Goal: Information Seeking & Learning: Check status

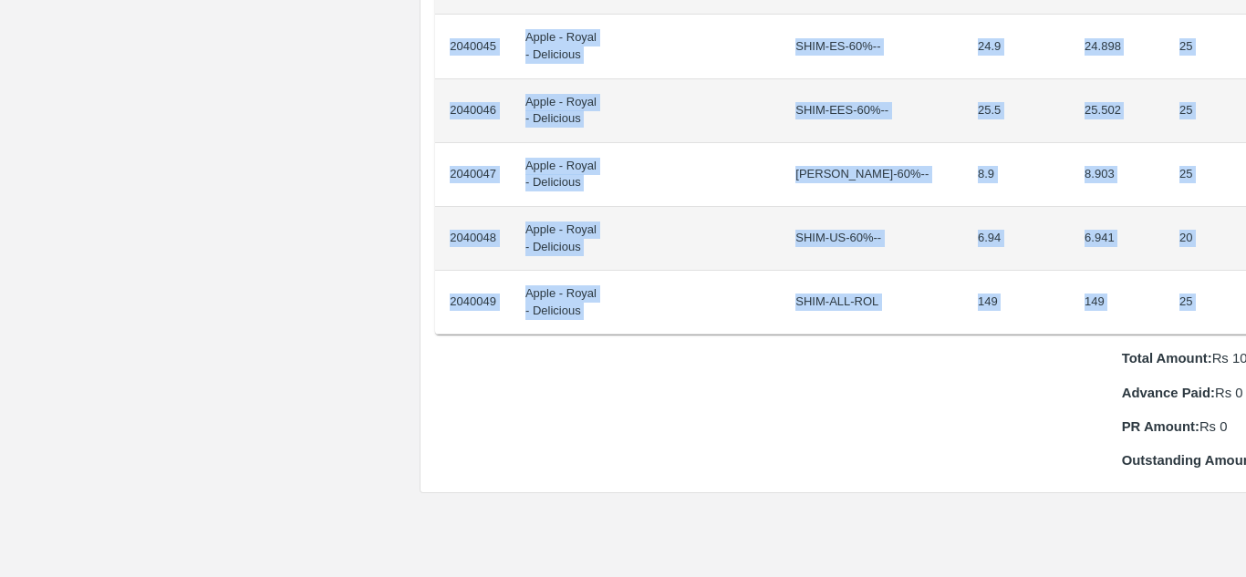
scroll to position [1753, 38]
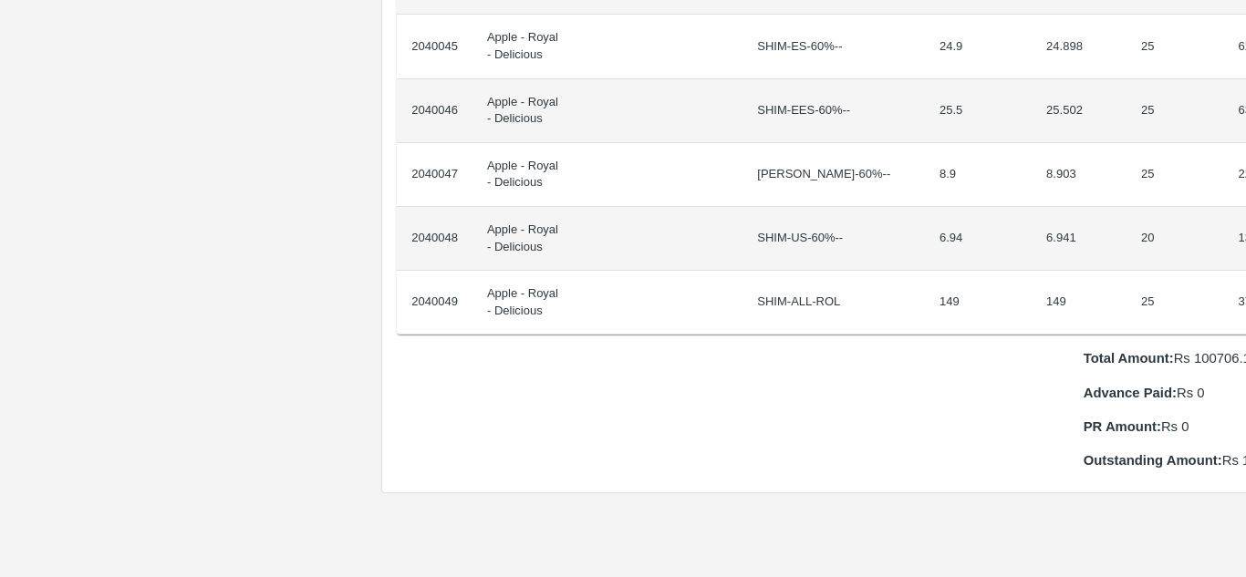
drag, startPoint x: 445, startPoint y: 305, endPoint x: 1245, endPoint y: 294, distance: 799.7
click at [1245, 294] on div "Supply Chain Purchase Order - 176364 Payment Requests Edit View Logs View Trace…" at bounding box center [623, 288] width 1246 height 577
copy thead "ID Product Brand/[PERSON_NAME] Expected Weight (Kgs) Actual Weight (Kgs) Agreed…"
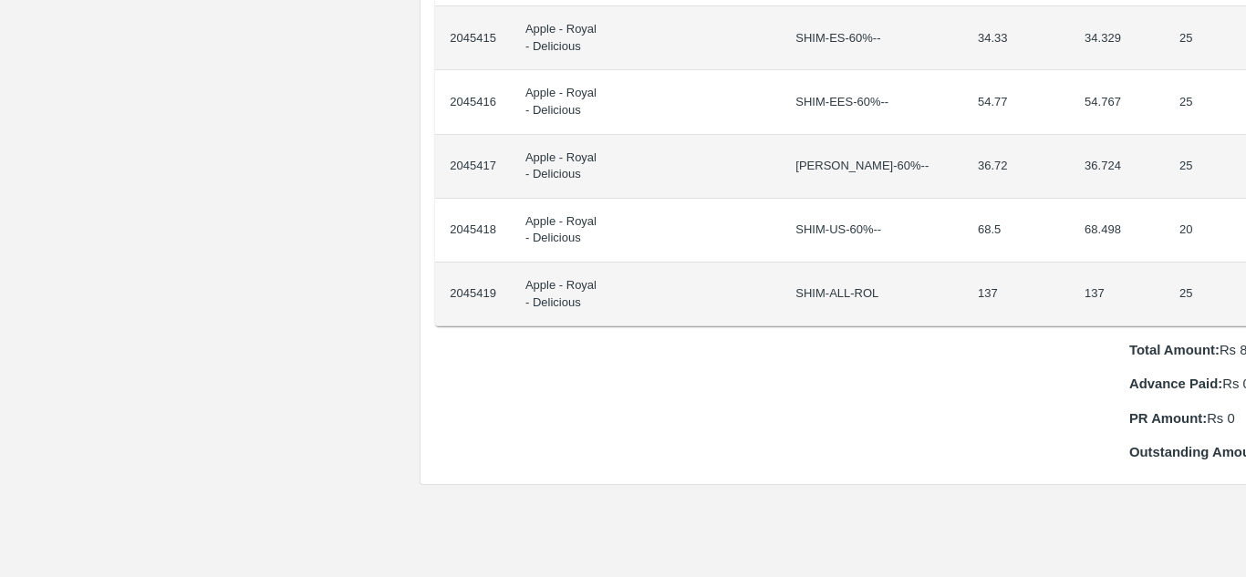
scroll to position [1698, 38]
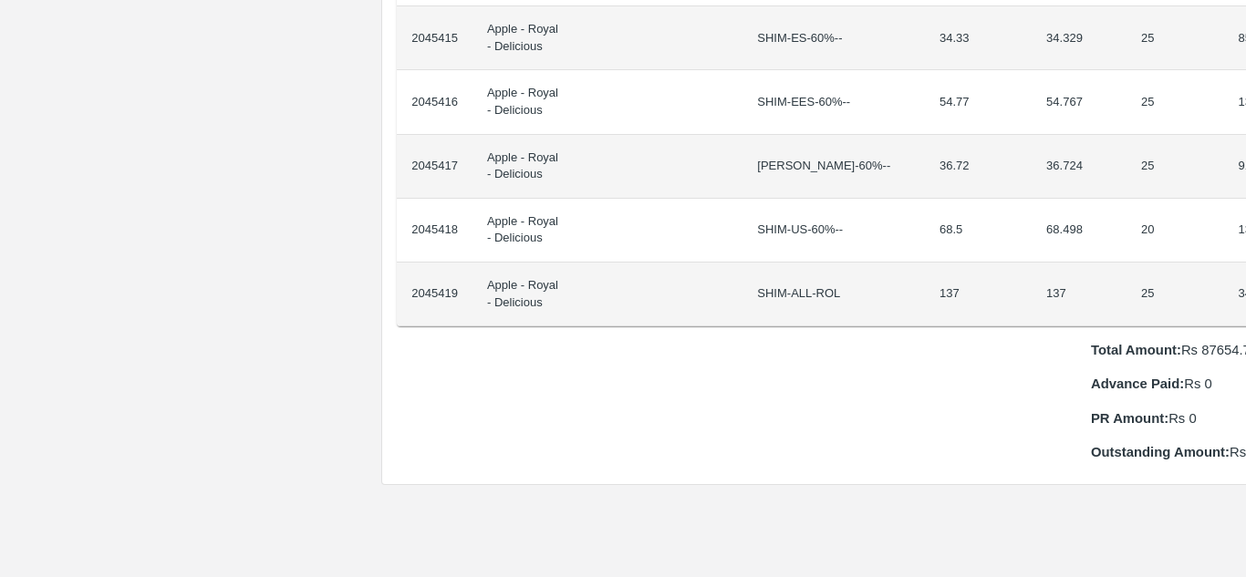
drag, startPoint x: 442, startPoint y: 311, endPoint x: 1245, endPoint y: 302, distance: 802.4
click at [1245, 302] on div "Supply Chain Purchase Order - 176645 Payment Requests Edit View Logs View Trace…" at bounding box center [623, 288] width 1246 height 577
copy thead "ID Product Brand/[PERSON_NAME] Expected Weight (Kgs) Actual Weight (Kgs) Agreed…"
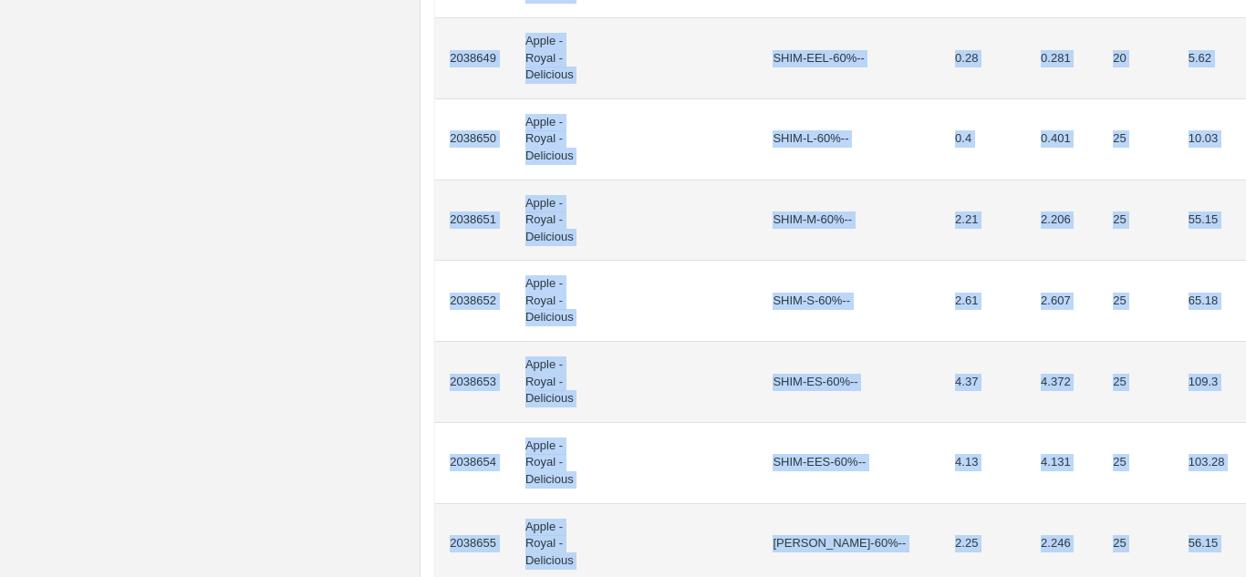
scroll to position [1737, 0]
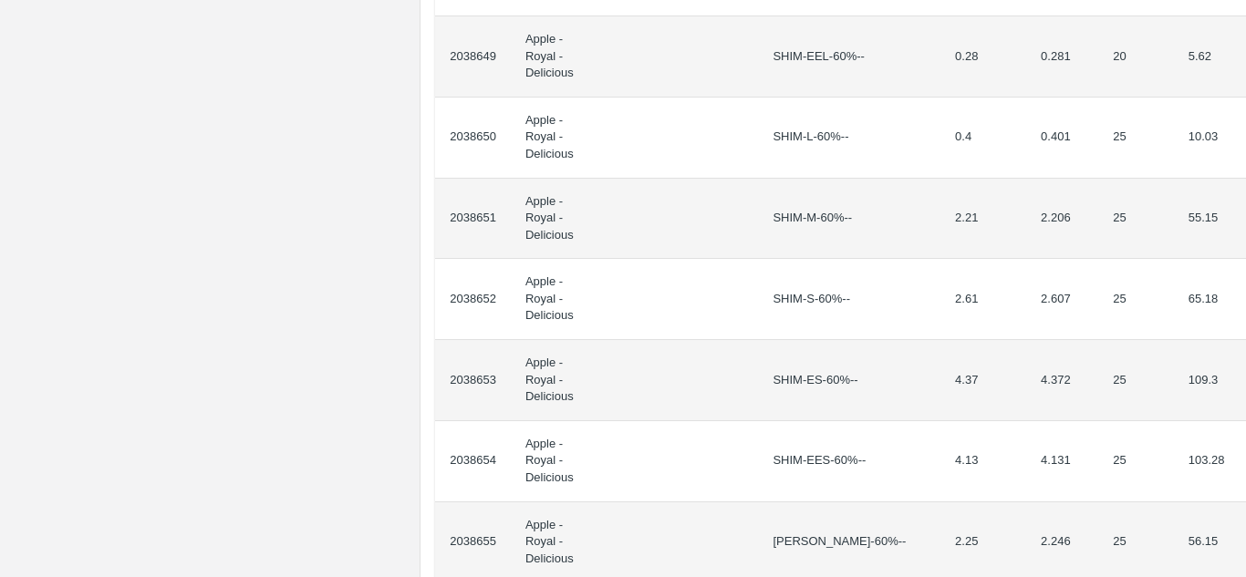
drag, startPoint x: 450, startPoint y: 329, endPoint x: 1236, endPoint y: 252, distance: 790.7
copy thead "ID Product Brand/[PERSON_NAME] Expected Weight (Kgs) Actual Weight (Kgs) Agreed…"
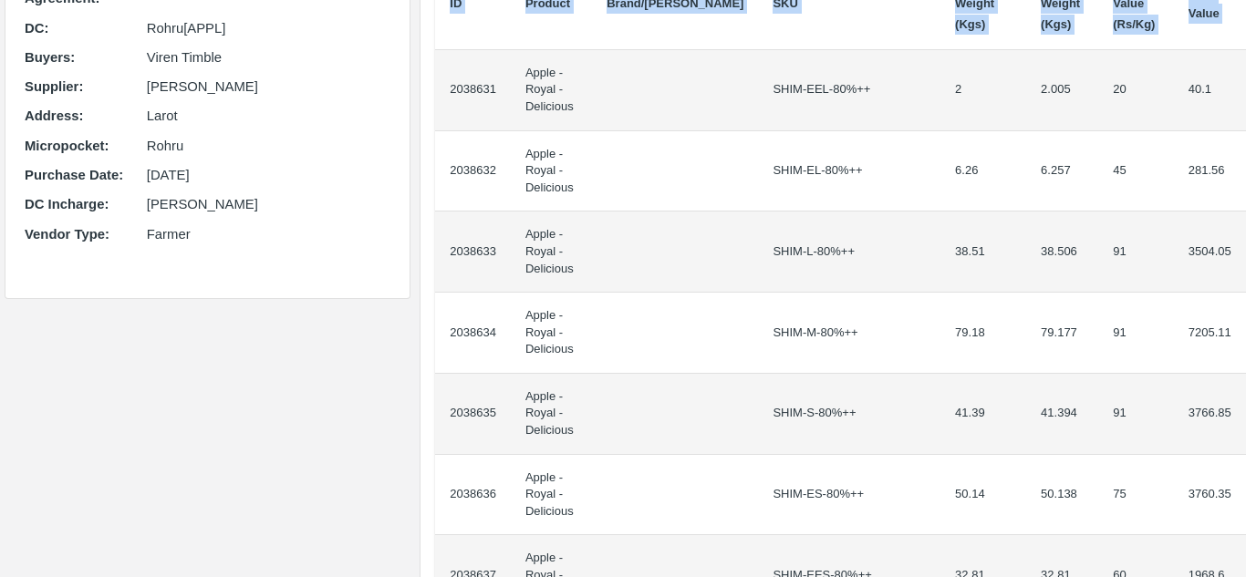
scroll to position [0, 0]
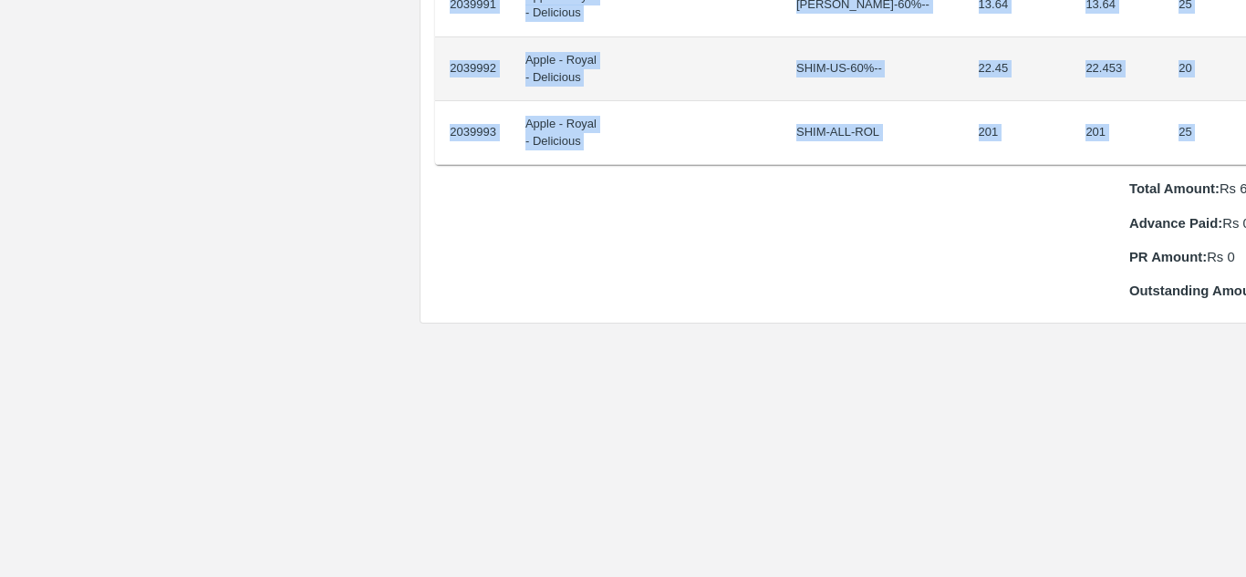
scroll to position [1923, 38]
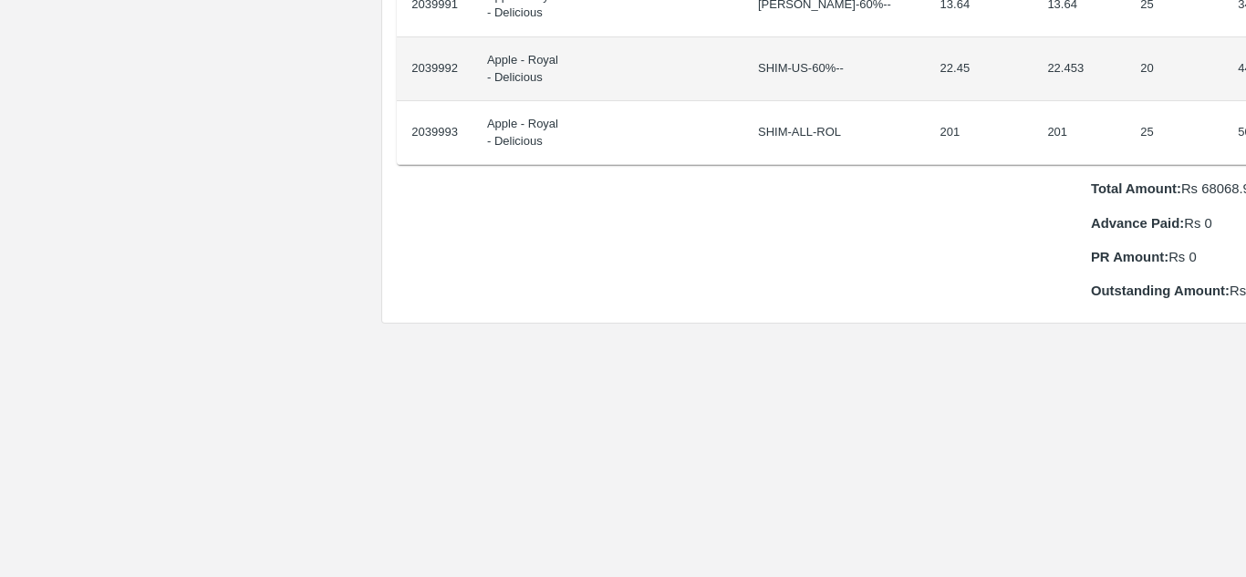
drag, startPoint x: 446, startPoint y: 303, endPoint x: 1245, endPoint y: 112, distance: 821.2
click at [1245, 112] on div "Supply Chain Purchase Order - 176363 Payment Requests Edit View Logs View Trace…" at bounding box center [623, 288] width 1246 height 577
copy thead "ID Product Brand/[PERSON_NAME] Expected Weight (Kgs) Actual Weight (Kgs) Agreed…"
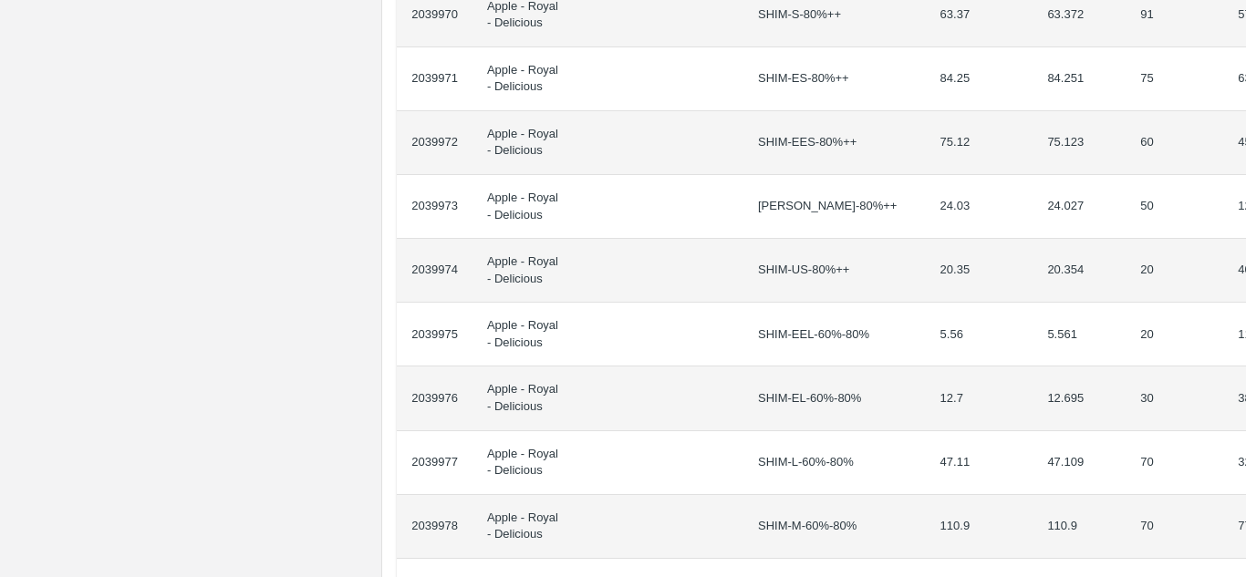
scroll to position [0, 38]
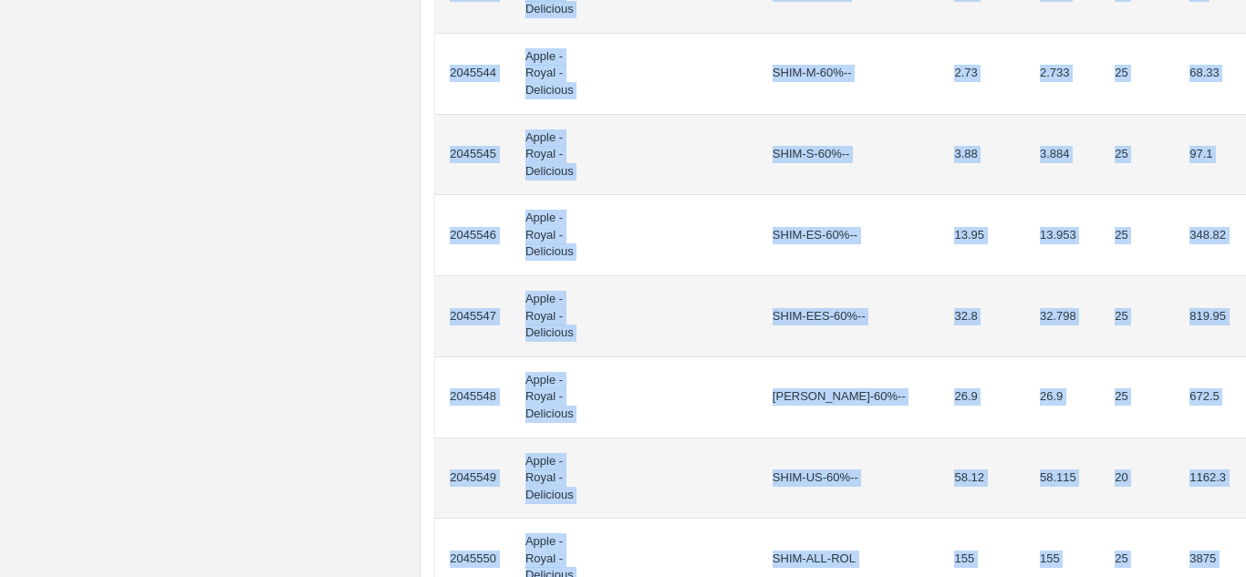
scroll to position [1805, 0]
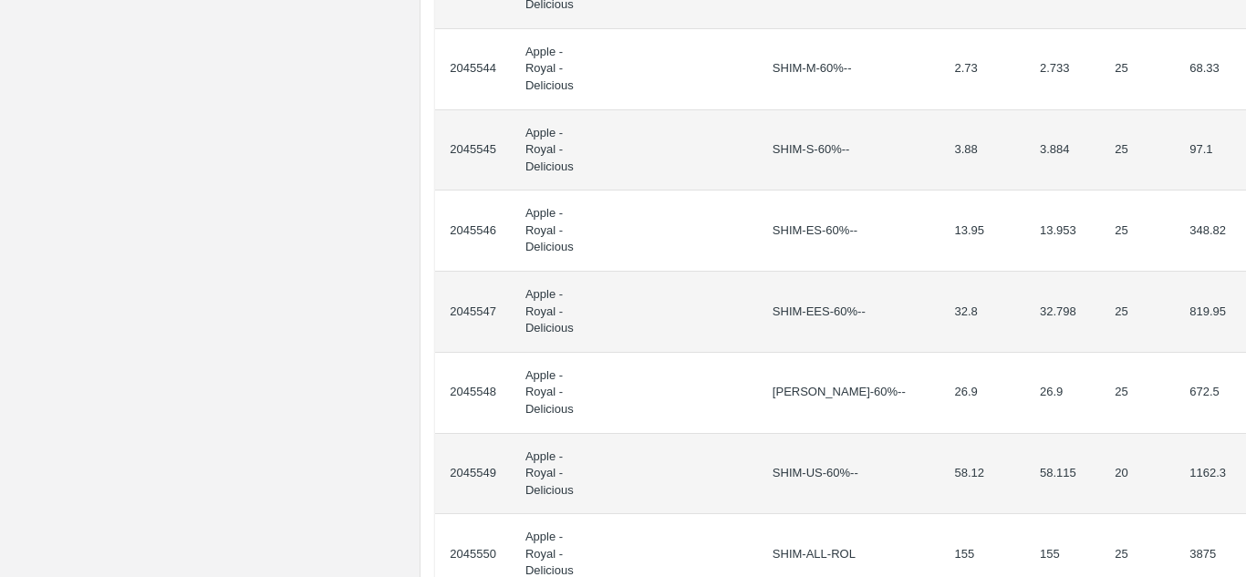
drag, startPoint x: 449, startPoint y: 326, endPoint x: 1241, endPoint y: 118, distance: 819.4
copy thead "ID Product Brand/[PERSON_NAME] Expected Weight (Kgs) Actual Weight (Kgs) Agreed…"
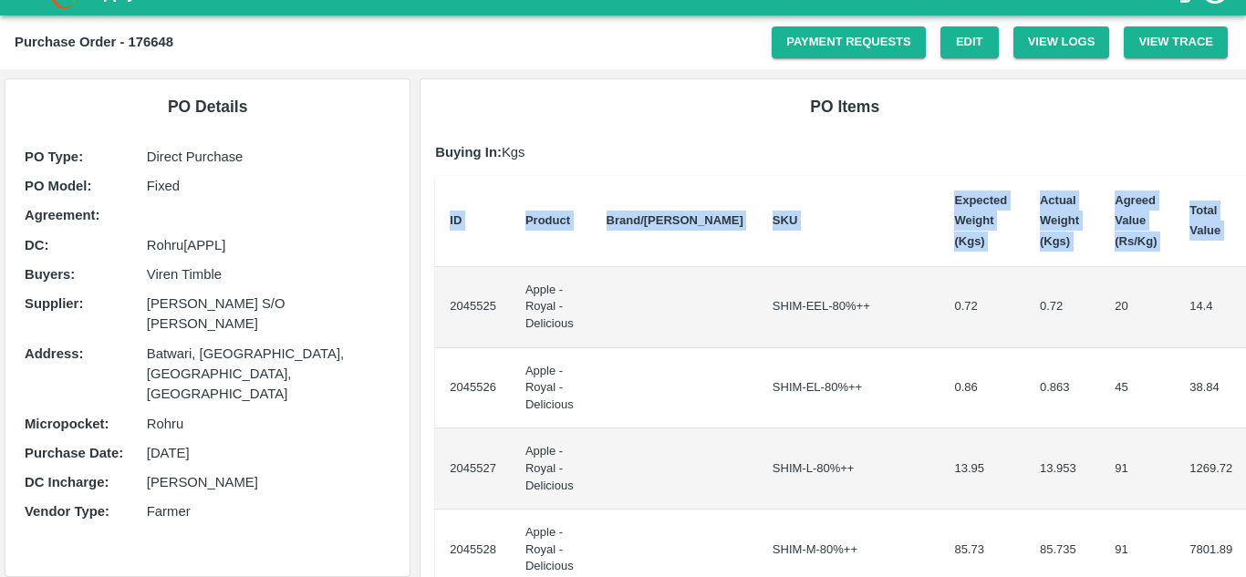
scroll to position [0, 0]
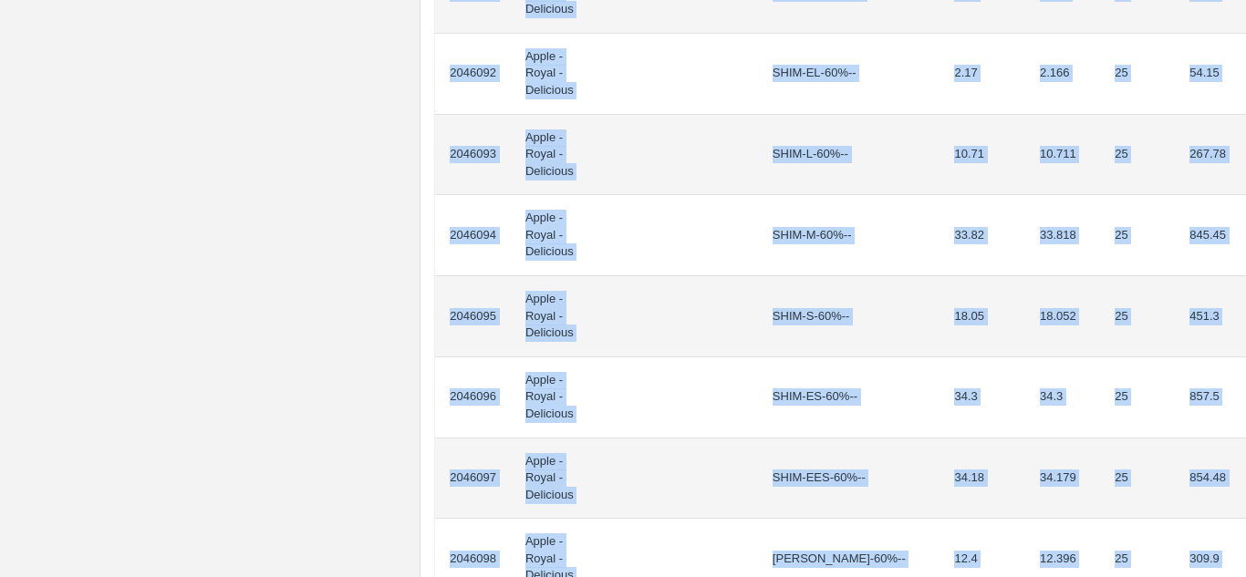
scroll to position [1813, 0]
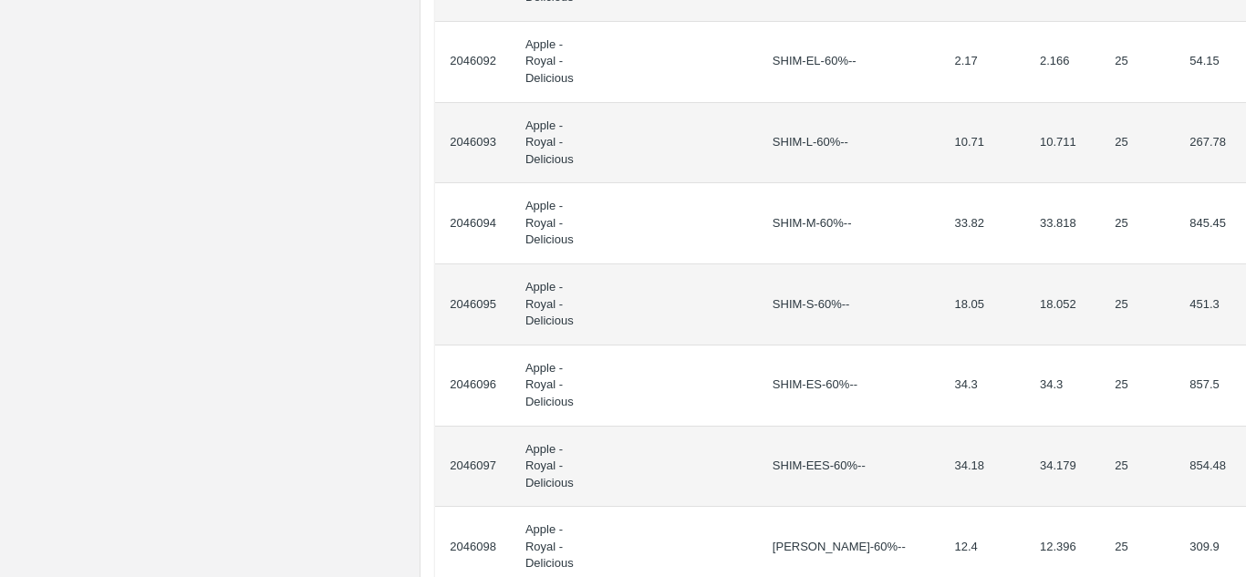
drag, startPoint x: 446, startPoint y: 323, endPoint x: 1245, endPoint y: 235, distance: 803.5
click at [1245, 235] on div "Supply Chain Purchase Order - 176666 Payment Requests Edit View Logs View Trace…" at bounding box center [623, 288] width 1246 height 577
copy thead "ID Product Brand/[PERSON_NAME] Expected Weight (Kgs) Actual Weight (Kgs) Agreed…"
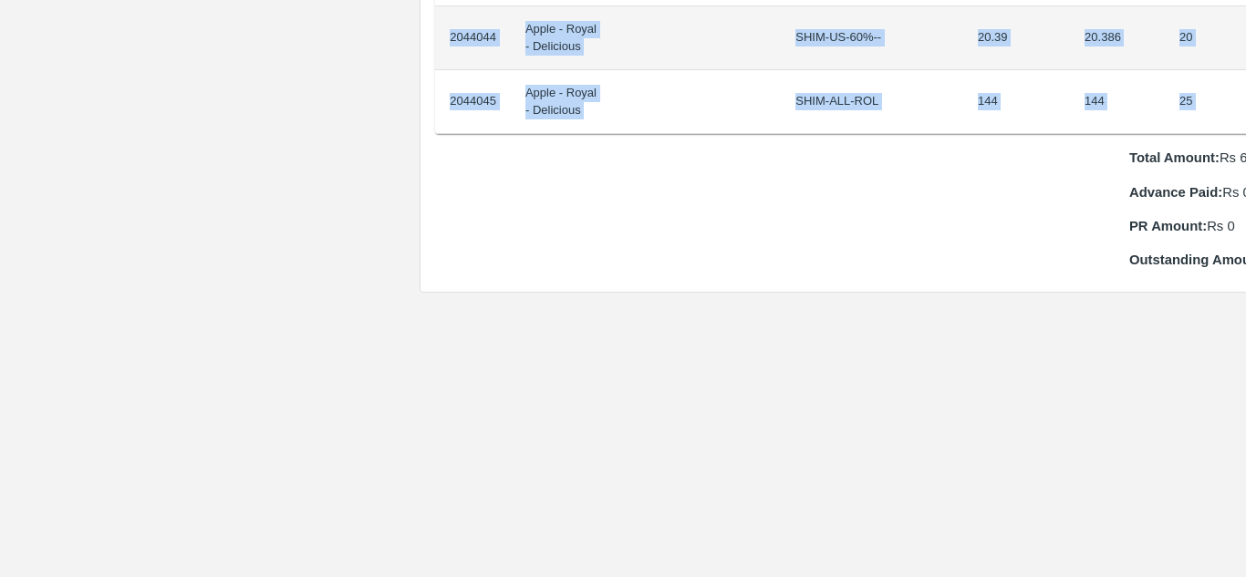
scroll to position [1954, 38]
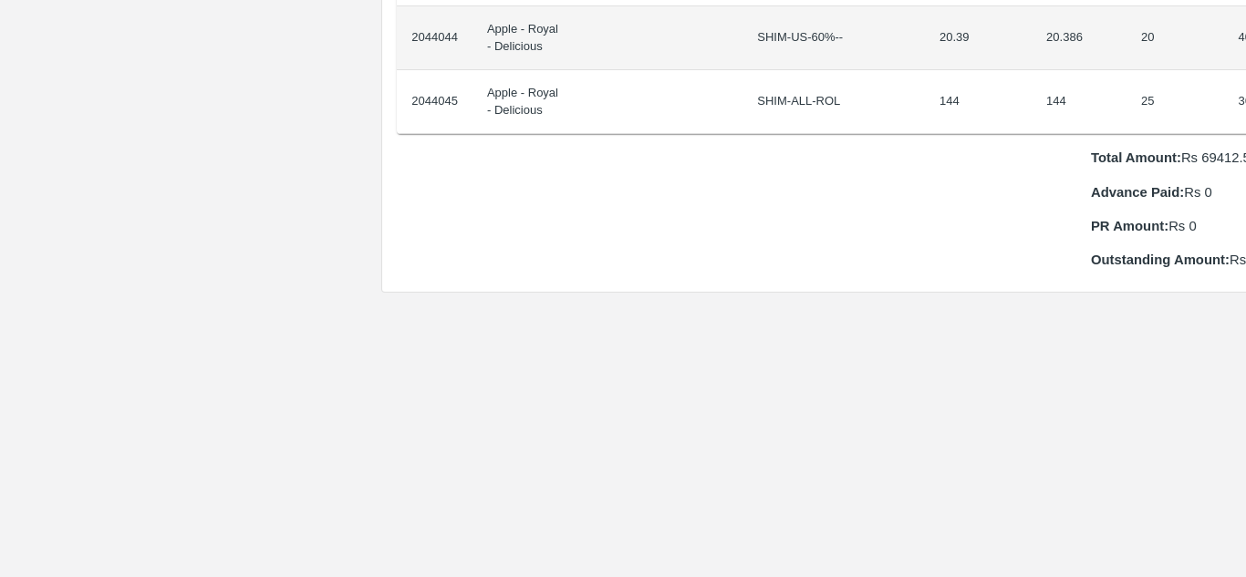
drag, startPoint x: 460, startPoint y: 330, endPoint x: 1245, endPoint y: 82, distance: 823.3
click at [1245, 82] on div "Supply Chain Purchase Order - 176589 Payment Requests Edit View Logs View Trace…" at bounding box center [623, 288] width 1246 height 577
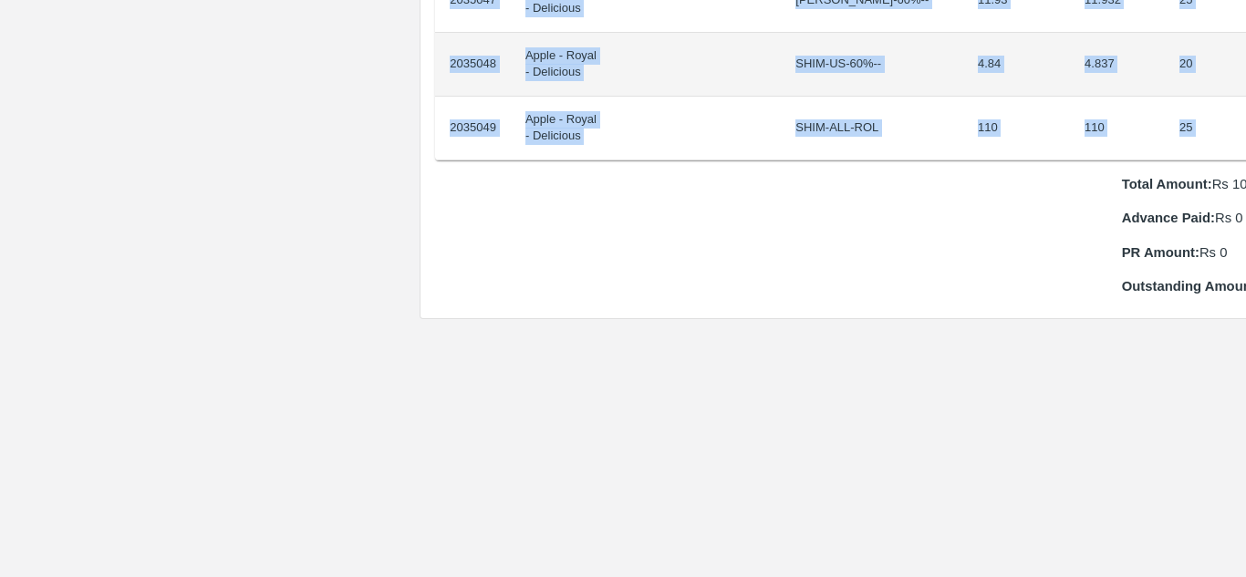
scroll to position [1800, 38]
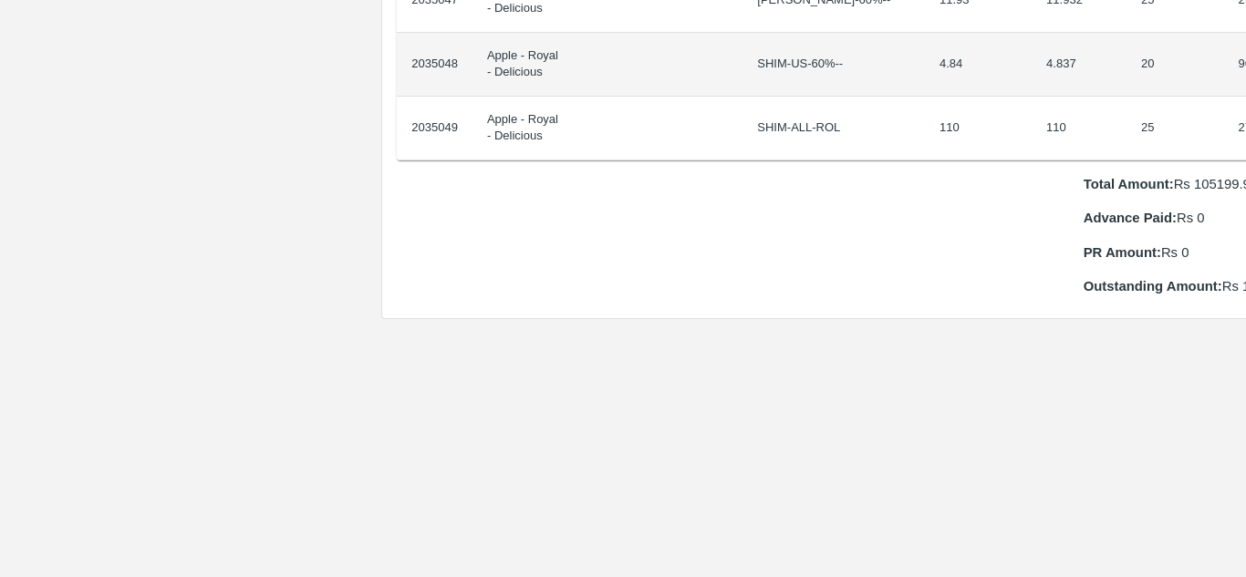
drag, startPoint x: 450, startPoint y: 306, endPoint x: 1245, endPoint y: 116, distance: 817.6
click at [1245, 116] on div "Supply Chain Purchase Order - 176143 Payment Requests Edit View Logs View Trace…" at bounding box center [623, 288] width 1246 height 577
copy thead "ID Product Brand/Marka SKU Expected Weight (Kgs) Actual Weight (Kgs) Agreed Val…"
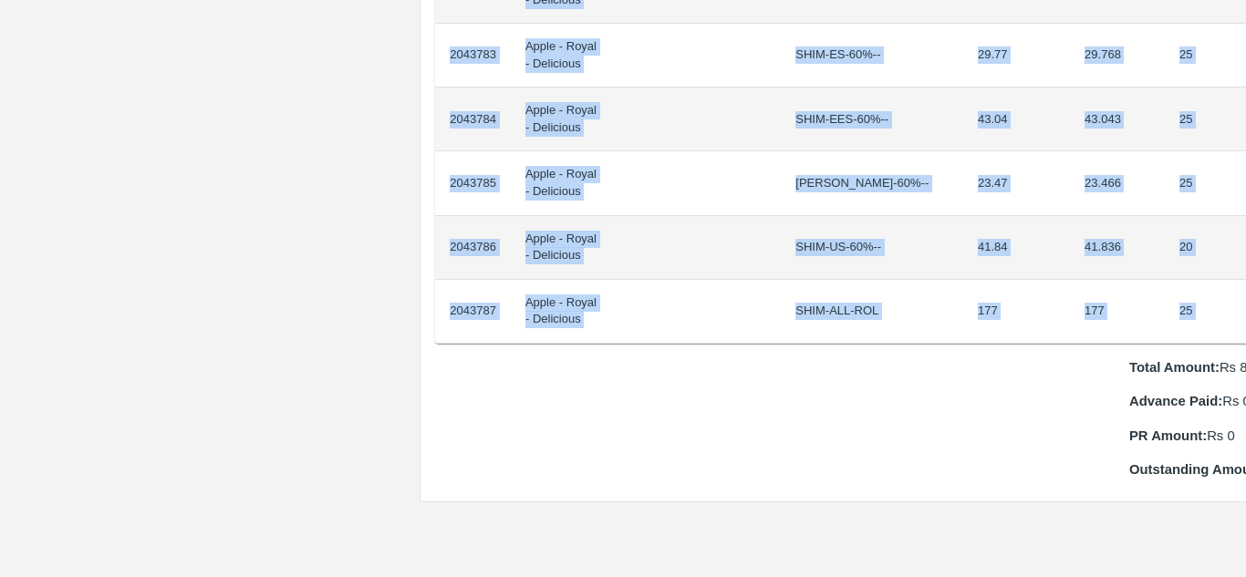
scroll to position [1617, 38]
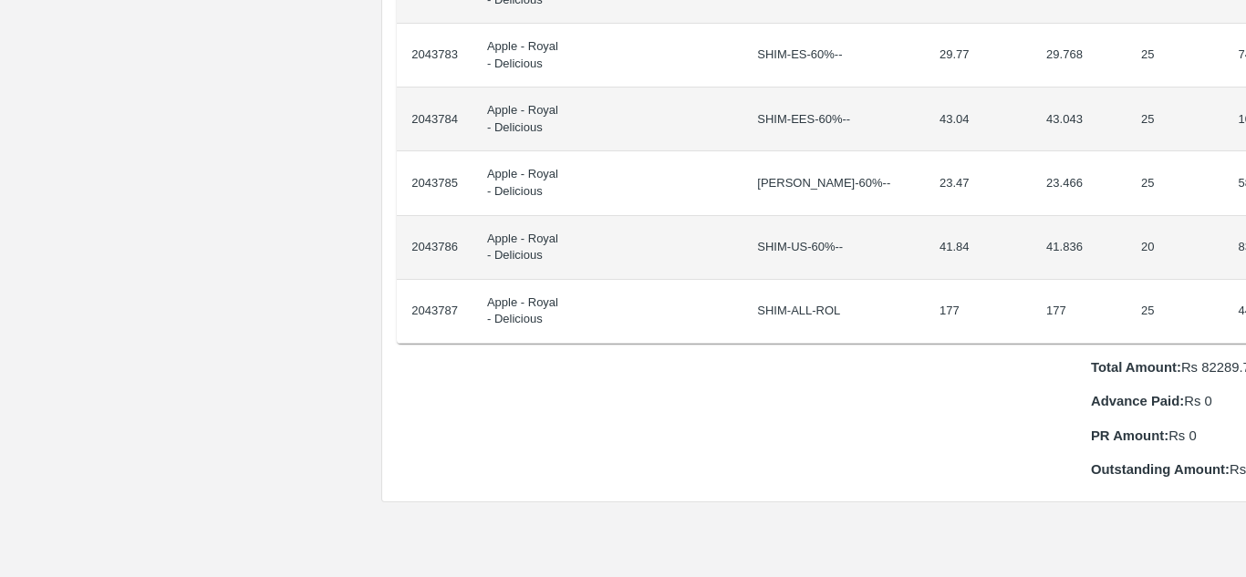
drag, startPoint x: 447, startPoint y: 307, endPoint x: 1245, endPoint y: 284, distance: 798.2
click at [1245, 284] on div "Supply Chain Purchase Order - 176577 Payment Requests Edit View Logs View Trace…" at bounding box center [623, 288] width 1246 height 577
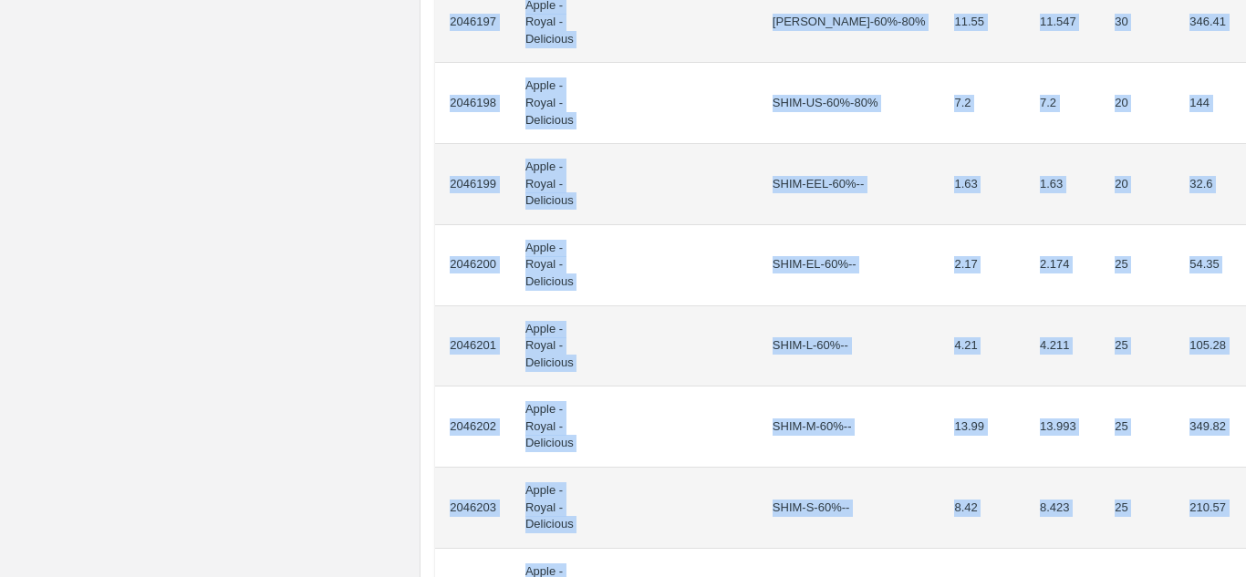
scroll to position [1618, 0]
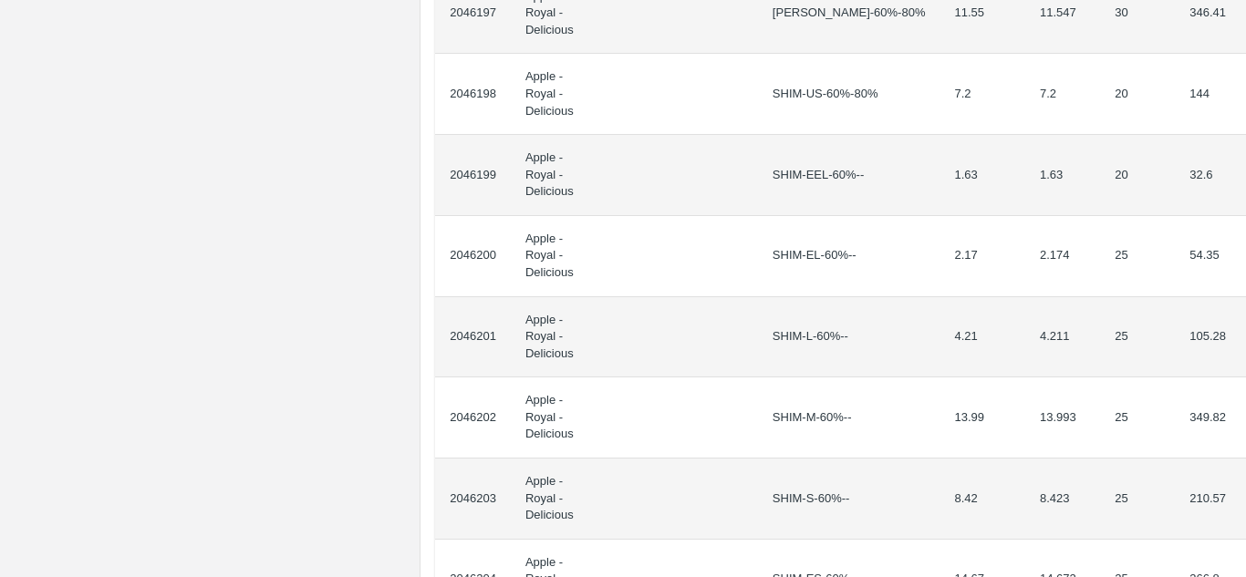
drag, startPoint x: 448, startPoint y: 327, endPoint x: 1245, endPoint y: 419, distance: 802.2
click at [1245, 419] on div "Supply Chain Purchase Order - 176668 Payment Requests Edit View Logs View Trace…" at bounding box center [623, 288] width 1246 height 577
copy thead "ID Product Brand/[PERSON_NAME] Expected Weight (Kgs) Actual Weight (Kgs) Agreed…"
